Goal: Obtain resource: Obtain resource

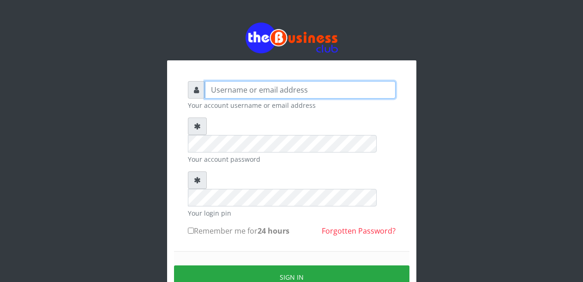
click at [291, 87] on input "text" at bounding box center [300, 90] width 191 height 18
type input "Malamsidi3030"
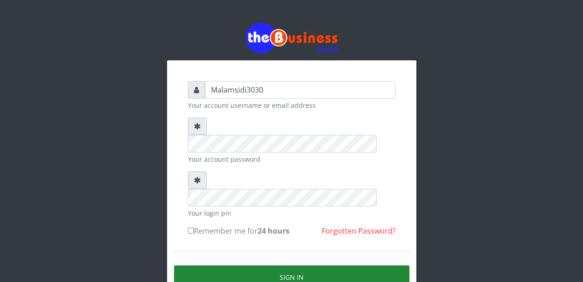
click at [281, 266] on button "Sign in" at bounding box center [291, 278] width 235 height 24
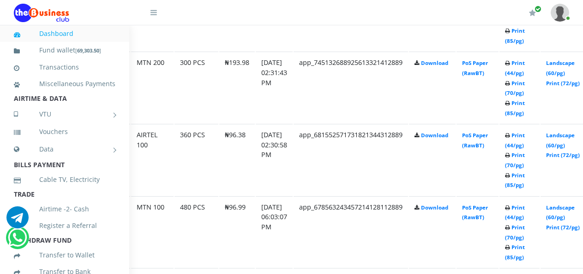
scroll to position [748, 77]
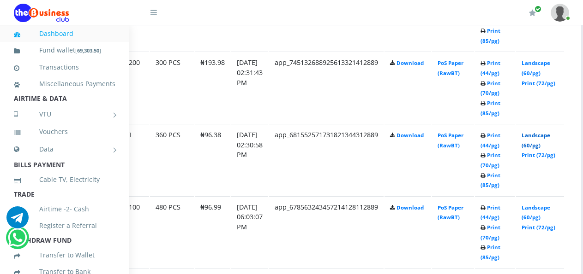
click at [541, 137] on link "Landscape (60/pg)" at bounding box center [535, 140] width 29 height 17
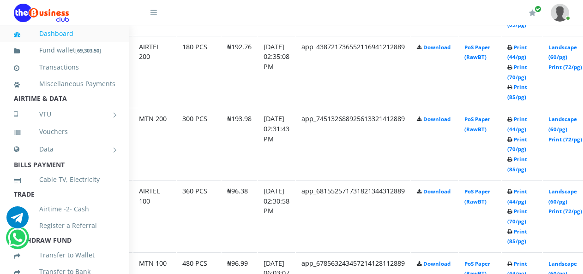
scroll to position [692, 51]
click at [566, 122] on link "Landscape (60/pg)" at bounding box center [562, 124] width 29 height 17
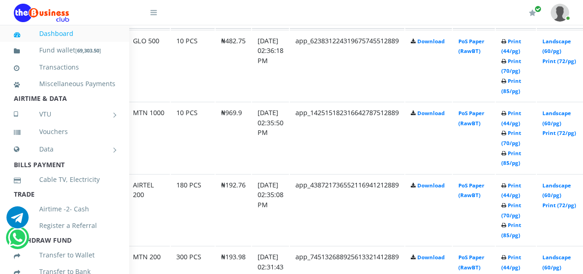
scroll to position [554, 65]
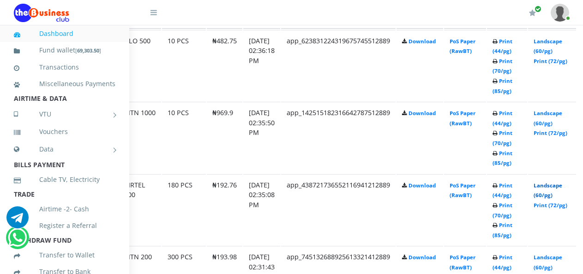
click at [555, 185] on link "Landscape (60/pg)" at bounding box center [547, 190] width 29 height 17
click at [511, 115] on link "Print (44/pg)" at bounding box center [502, 118] width 20 height 17
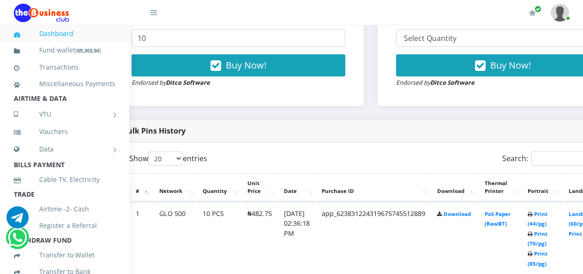
scroll to position [381, 31]
click at [543, 214] on link "Print (44/pg)" at bounding box center [536, 219] width 20 height 17
